Goal: Transaction & Acquisition: Purchase product/service

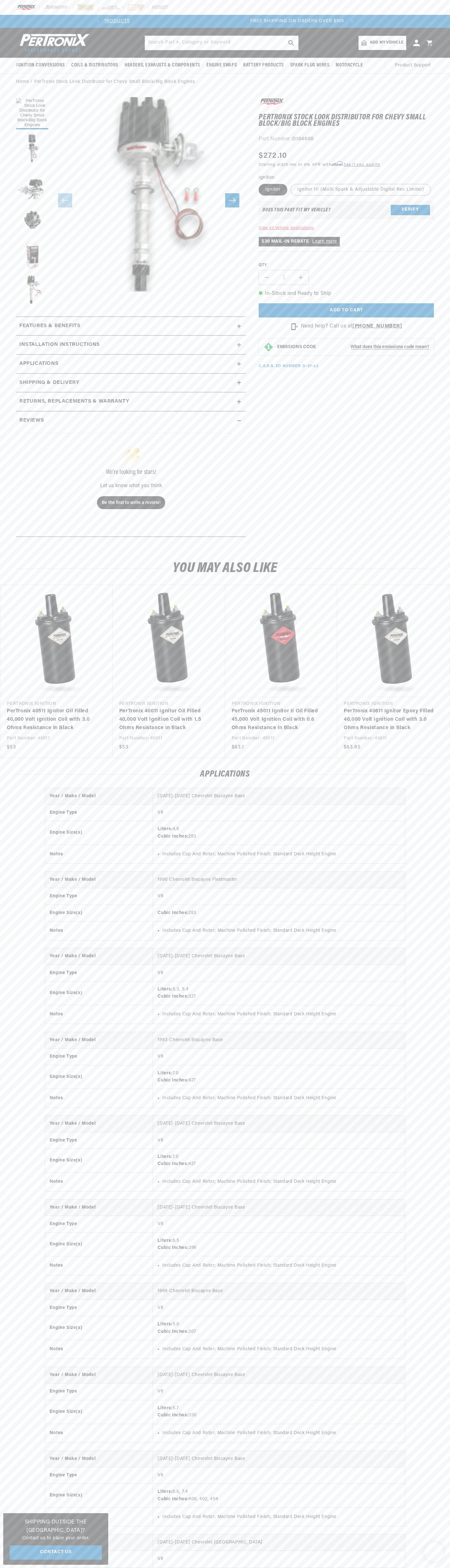
scroll to position [0, 241]
click at [375, 18] on slideshow-component "SHOP MAIL-IN REBATES ON 100s of BEST SELLING PRODUCTS FREE SHIPPING ON ORDERS O…" at bounding box center [225, 21] width 450 height 13
click at [92, 1567] on html "Skip to content Your cart Your cart is empty Get the right parts the first time…" at bounding box center [225, 784] width 450 height 1568
click at [1, 491] on section "PerTronix Stock Look Distributor for Chevy Small Block/Big Block Engines PerTro…" at bounding box center [225, 320] width 450 height 458
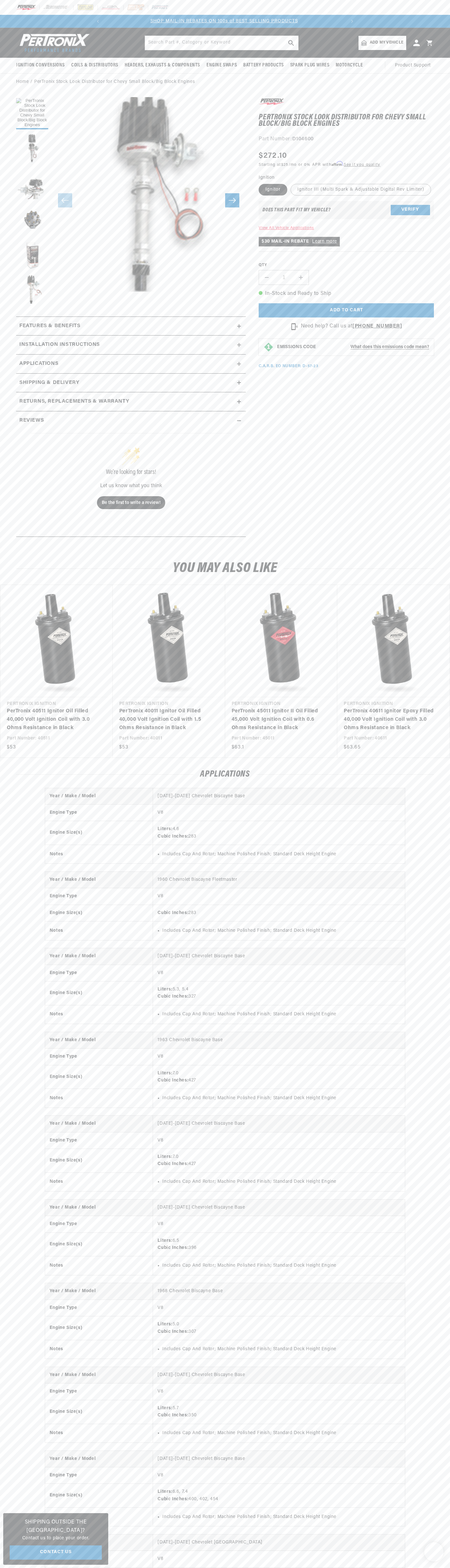
scroll to position [0, 0]
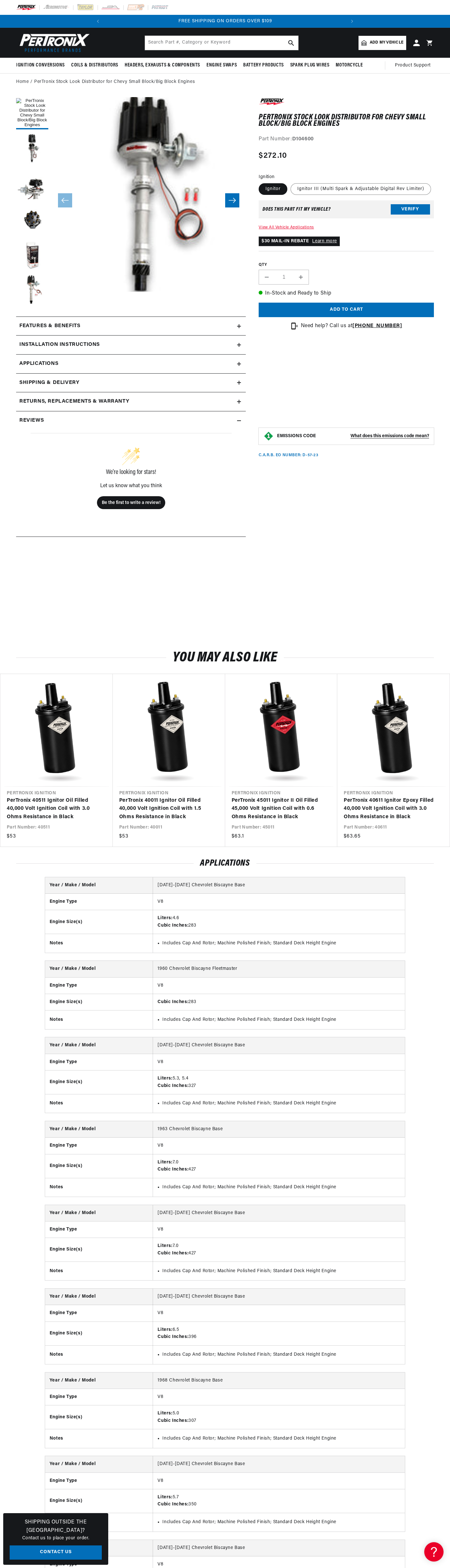
scroll to position [0, 241]
